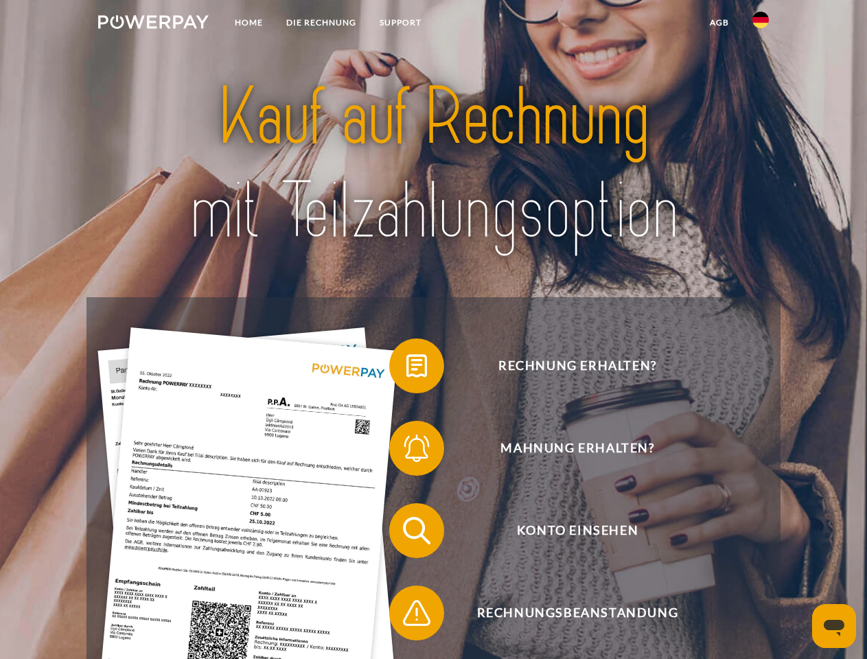
click at [153, 24] on img at bounding box center [153, 22] width 111 height 14
click at [761, 24] on img at bounding box center [761, 20] width 16 height 16
click at [719, 23] on link "agb" at bounding box center [719, 22] width 43 height 25
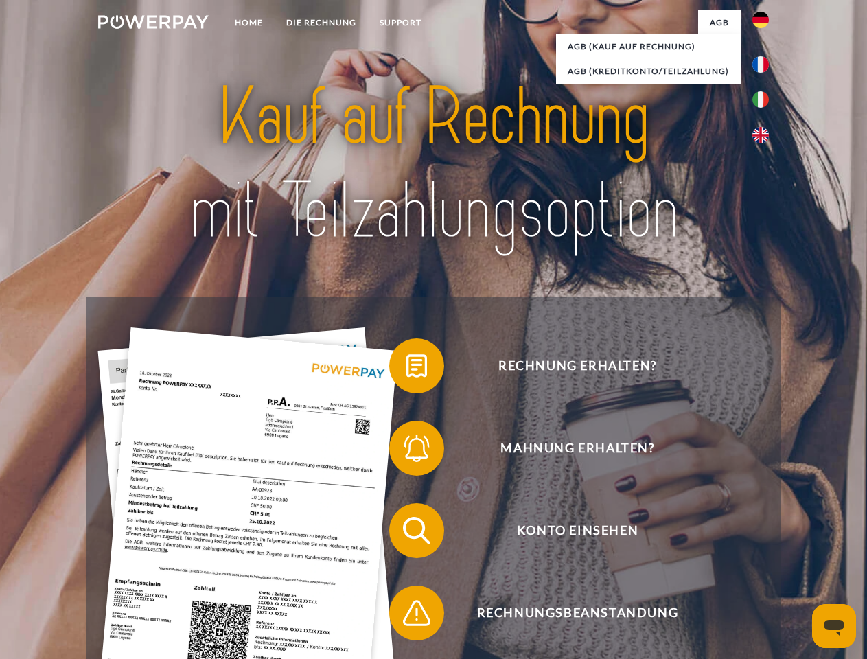
click at [406, 369] on span at bounding box center [396, 366] width 69 height 69
click at [406, 451] on span at bounding box center [396, 448] width 69 height 69
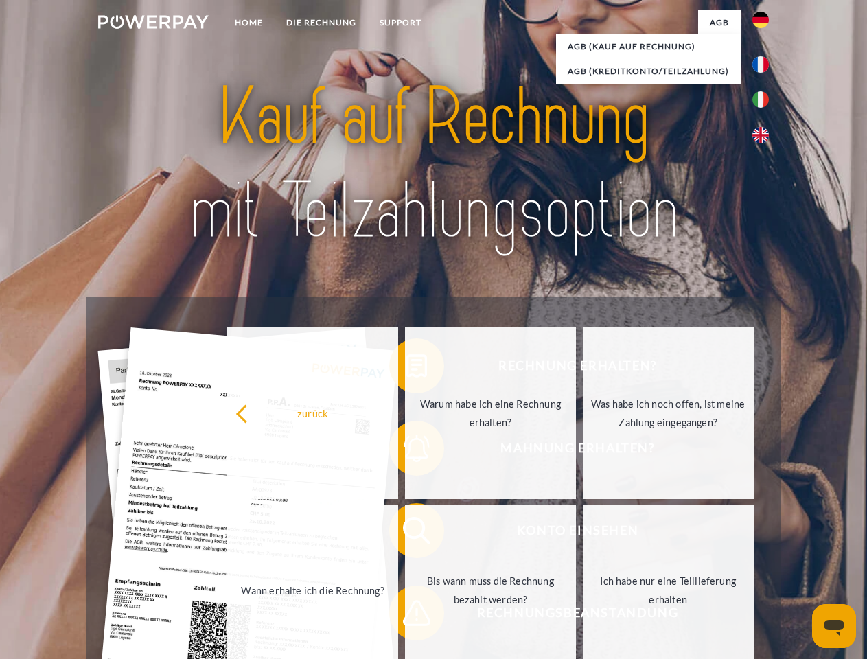
click at [406, 533] on link "Bis wann muss die Rechnung bezahlt werden?" at bounding box center [490, 591] width 171 height 172
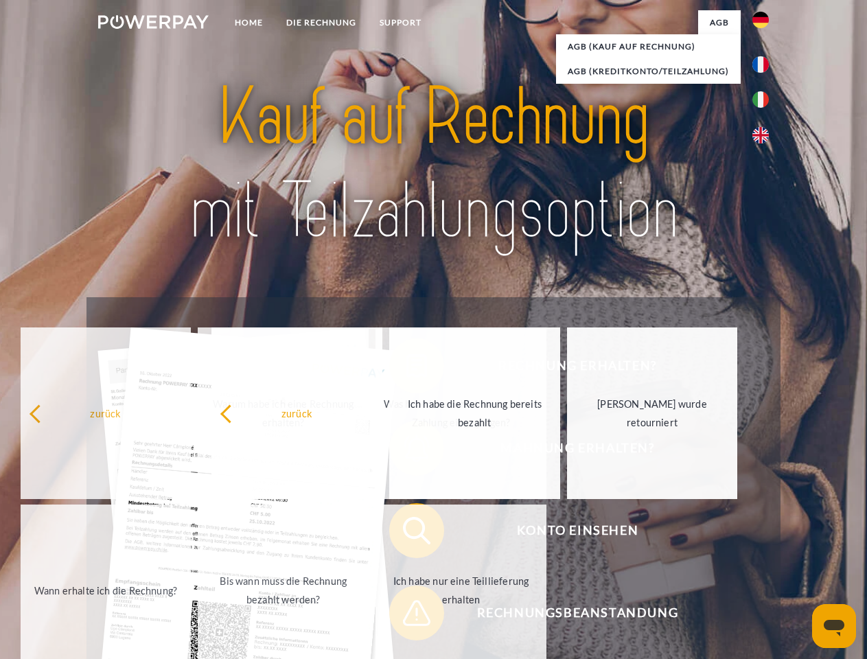
click at [406, 616] on span at bounding box center [396, 613] width 69 height 69
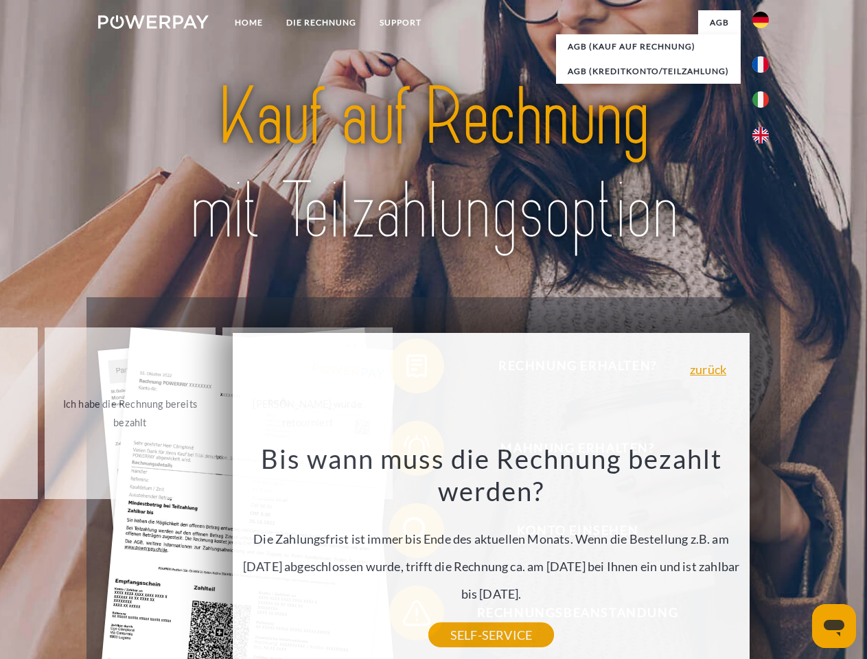
click at [834, 626] on icon "Messaging-Fenster öffnen" at bounding box center [834, 628] width 21 height 16
